Goal: Task Accomplishment & Management: Use online tool/utility

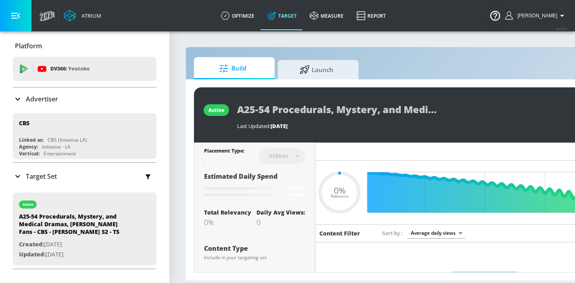
click at [328, 81] on div "active A25-54 Procedurals, Mystery, and Medical Dramas, Morris Chestnut Fans - …" at bounding box center [424, 179] width 476 height 201
click at [328, 78] on link "Launch" at bounding box center [318, 68] width 81 height 22
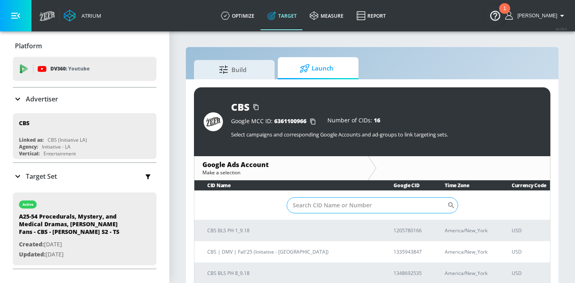
click at [315, 203] on input "Sort By" at bounding box center [366, 205] width 160 height 16
paste input "2431483956"
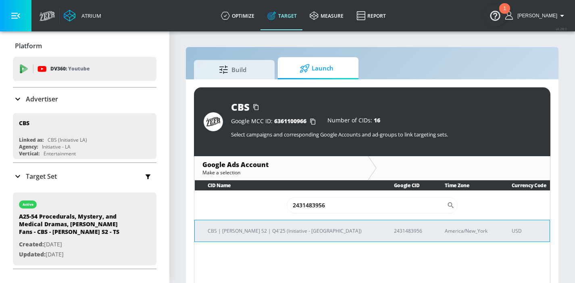
type input "2431483956"
click at [268, 231] on p "CBS | Watson S2 | Q4'25 (Initiative - LA)" at bounding box center [291, 231] width 167 height 8
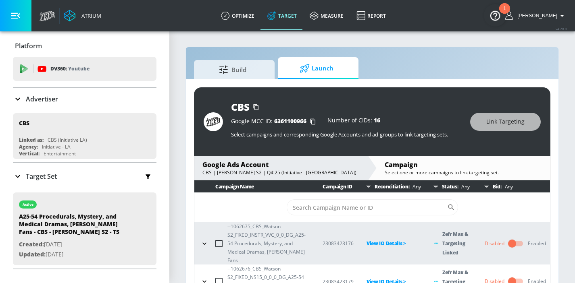
click at [203, 245] on icon "button" at bounding box center [204, 244] width 8 height 8
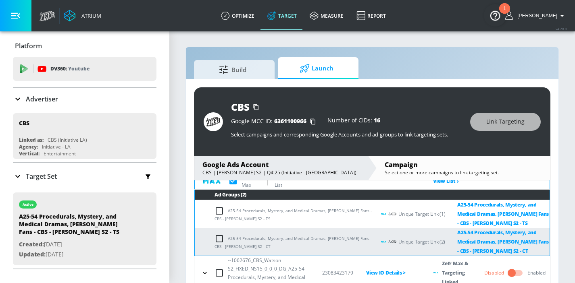
scroll to position [94, 0]
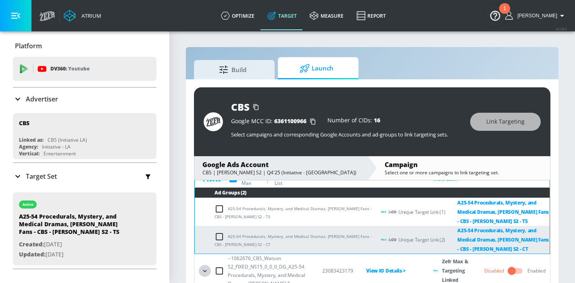
click at [207, 267] on button "button" at bounding box center [205, 271] width 12 height 12
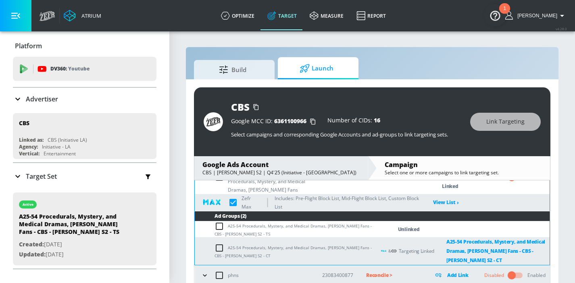
scroll to position [191, 0]
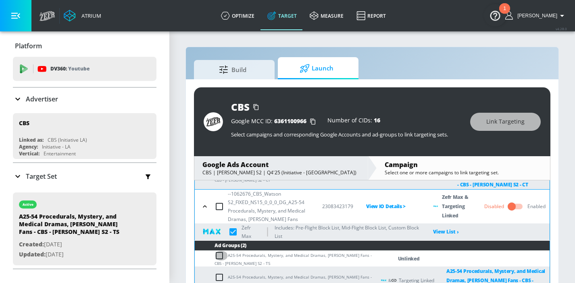
click at [220, 255] on input "checkbox" at bounding box center [220, 256] width 13 height 10
checkbox input "true"
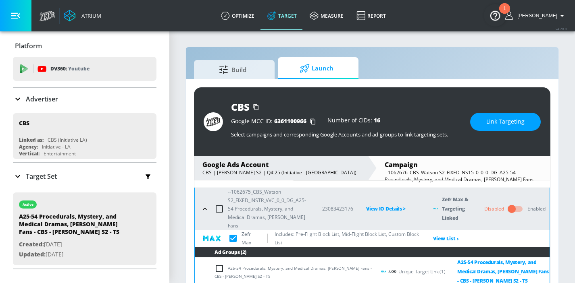
scroll to position [35, 0]
click at [490, 116] on button "Link Targeting" at bounding box center [505, 122] width 71 height 18
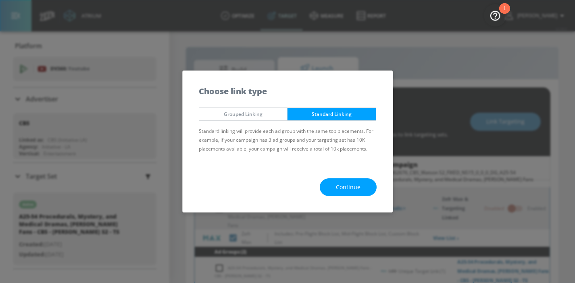
checkbox input "true"
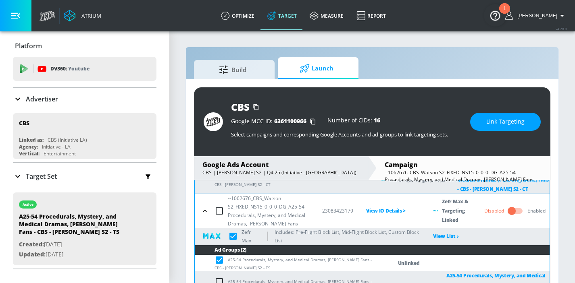
scroll to position [186, 0]
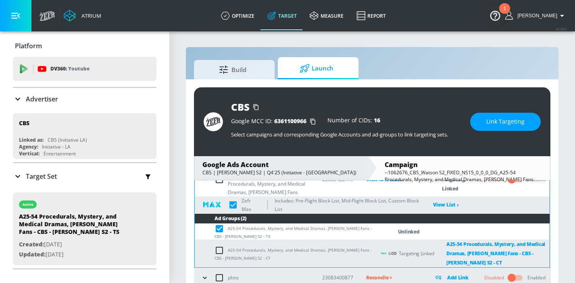
click at [500, 125] on span "Link Targeting" at bounding box center [505, 122] width 38 height 10
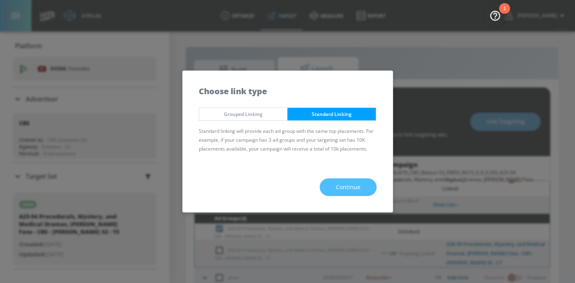
click at [370, 181] on button "Continue" at bounding box center [348, 188] width 57 height 18
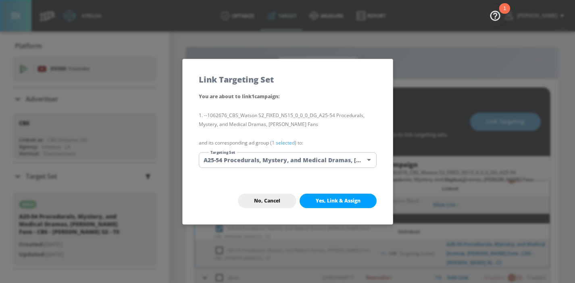
click at [361, 164] on body "Atrium optimize Target measure Report optimize Target measure Report v 4.28.0 H…" at bounding box center [287, 147] width 575 height 295
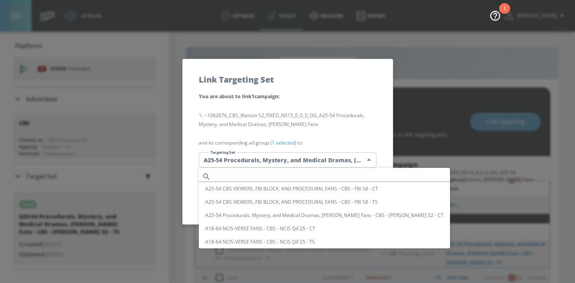
scroll to position [47, 0]
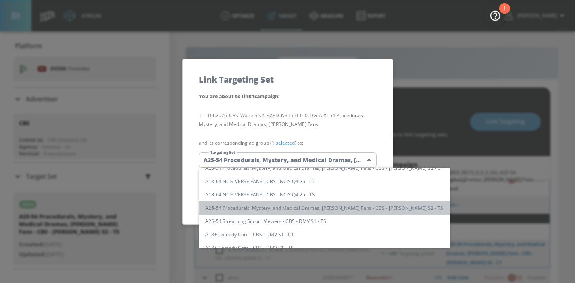
click at [350, 208] on li "A25-54 Procedurals, Mystery, and Medical Dramas, Morris Chestnut Fans - CBS - W…" at bounding box center [324, 207] width 251 height 13
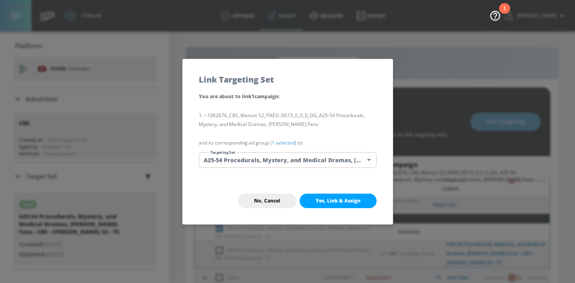
click at [336, 201] on span "Yes, Link & Assign" at bounding box center [338, 201] width 45 height 6
checkbox input "true"
checkbox input "false"
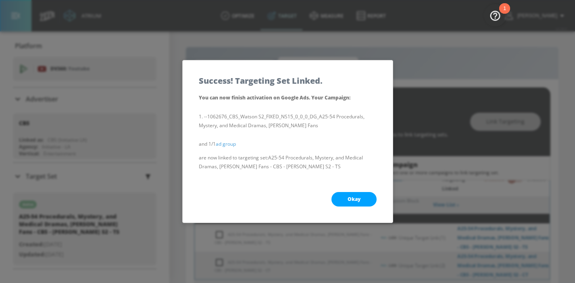
click at [336, 201] on button "Okay" at bounding box center [353, 199] width 45 height 15
checkbox input "true"
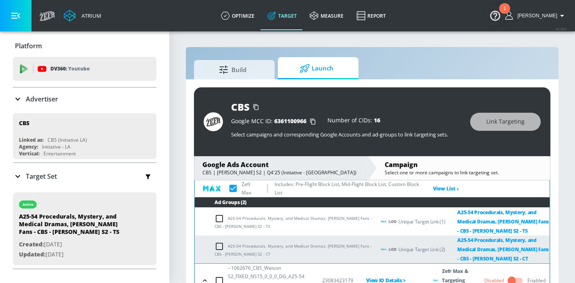
scroll to position [0, 0]
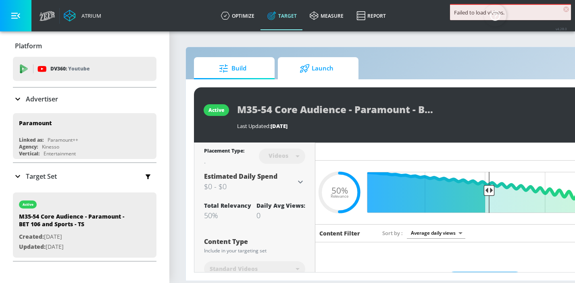
click at [339, 75] on span "Launch" at bounding box center [316, 68] width 61 height 19
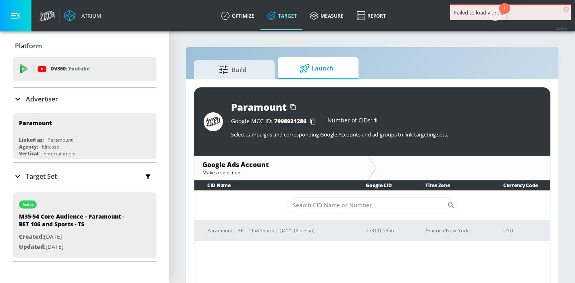
scroll to position [3, 0]
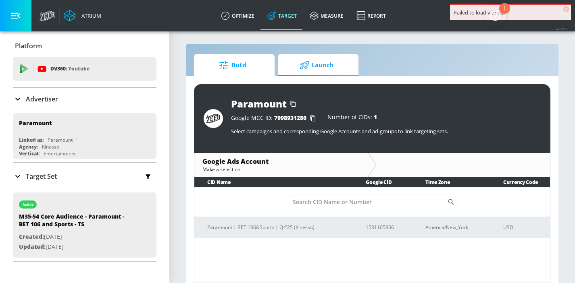
click at [241, 59] on span "Build" at bounding box center [232, 65] width 61 height 19
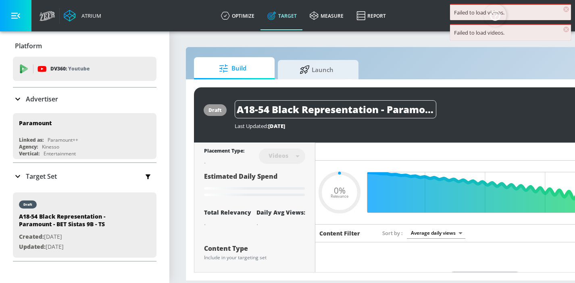
type input "0.05"
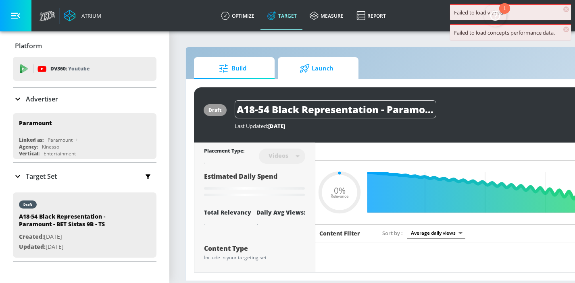
click at [304, 73] on span "Launch" at bounding box center [316, 68] width 61 height 19
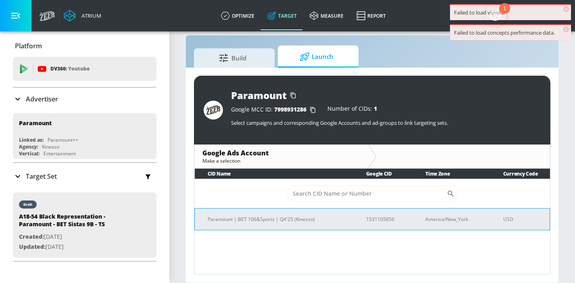
click at [280, 224] on td "Paramount | BET 106&Sports | Q4'25 (Kinesso)" at bounding box center [274, 219] width 158 height 22
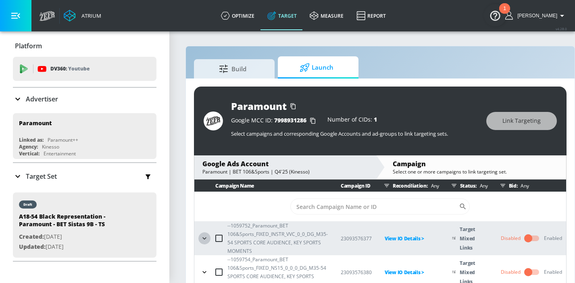
click at [204, 240] on icon "button" at bounding box center [204, 239] width 8 height 8
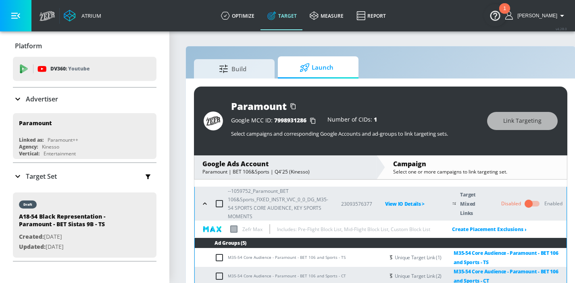
scroll to position [21, 0]
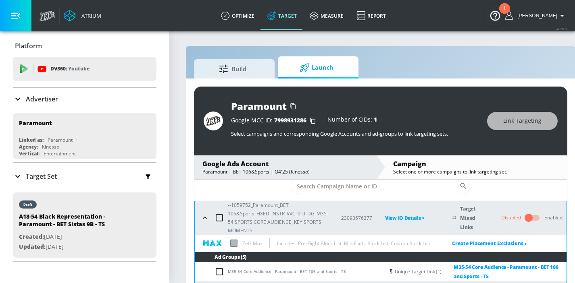
click at [206, 209] on div "--1059752_Paramount_BET 106&Sports_FIXED_INSTR_VVC_0_0_DG_M35-54 SPORTS CORE AU…" at bounding box center [263, 218] width 129 height 34
click at [206, 216] on icon "button" at bounding box center [205, 218] width 8 height 8
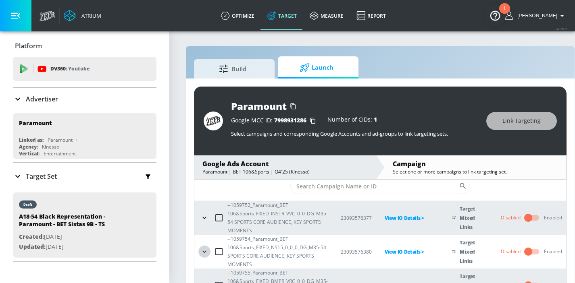
click at [205, 255] on icon "button" at bounding box center [204, 252] width 8 height 8
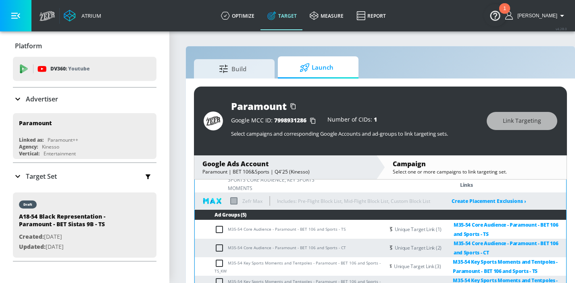
scroll to position [174, 0]
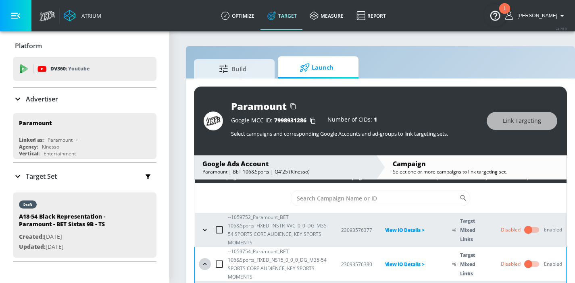
click at [205, 266] on icon "button" at bounding box center [205, 264] width 8 height 8
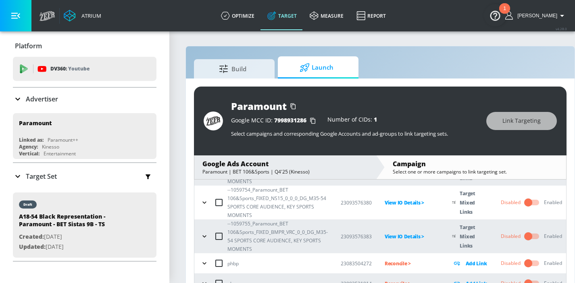
click at [207, 238] on icon "button" at bounding box center [204, 236] width 8 height 8
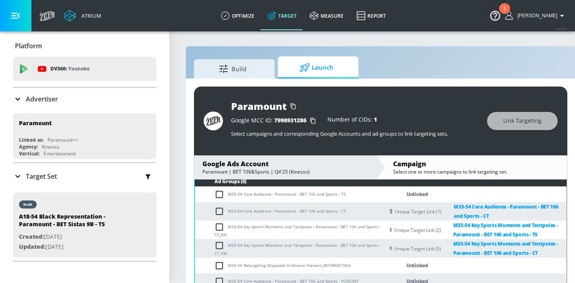
scroll to position [146, 0]
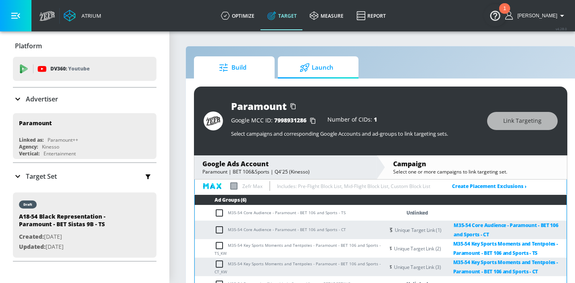
click at [251, 66] on span "Build" at bounding box center [232, 67] width 61 height 19
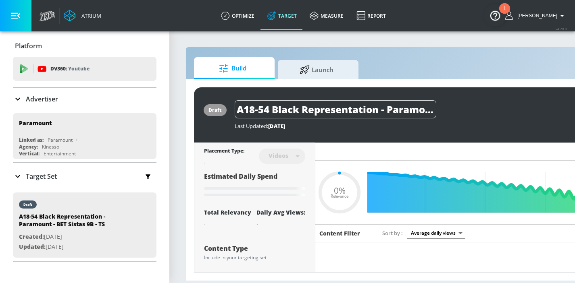
type input "0.05"
